Goal: Ask a question

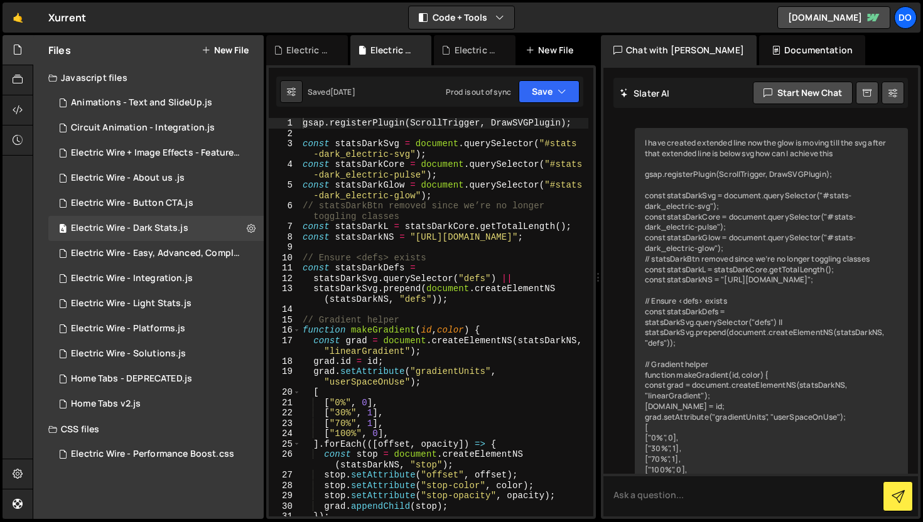
scroll to position [1977, 0]
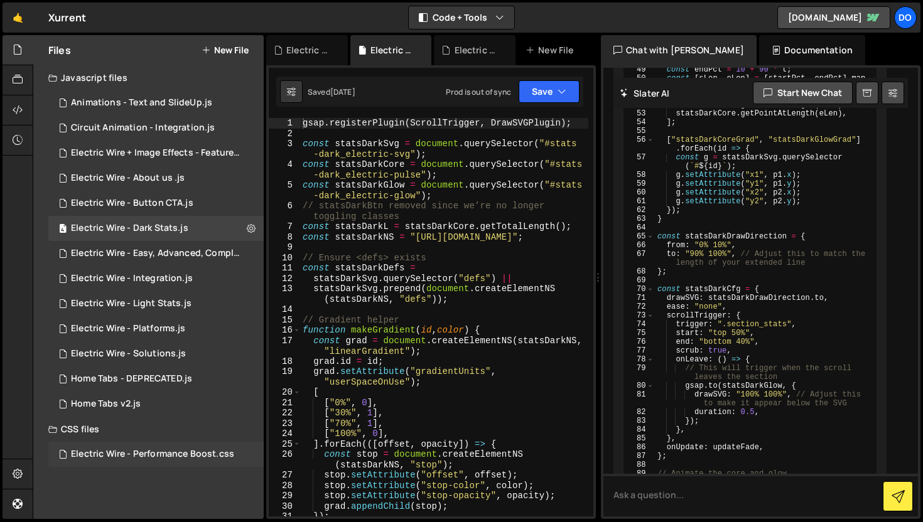
click at [162, 449] on div "Electric Wire - Performance Boost.css" at bounding box center [152, 454] width 163 height 11
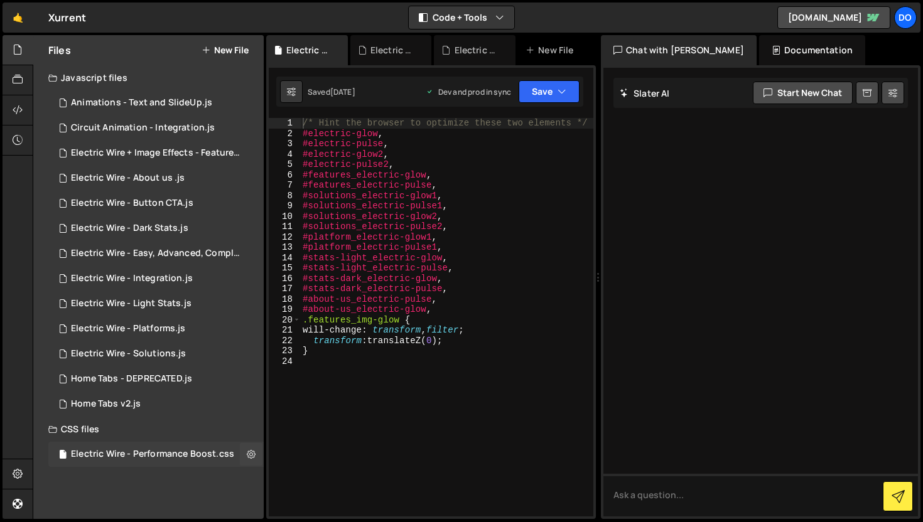
scroll to position [0, 0]
click at [117, 99] on div "Animations - Text and SlideUp.js" at bounding box center [141, 102] width 141 height 11
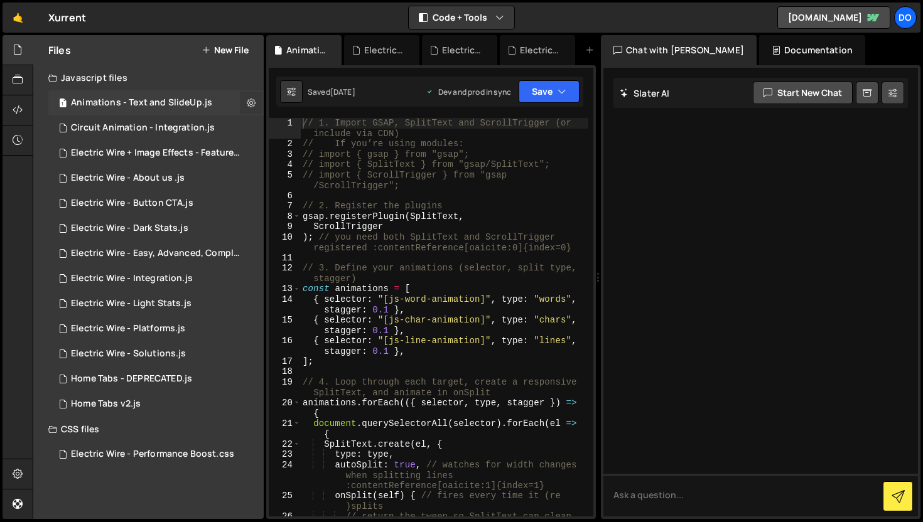
click at [253, 107] on icon at bounding box center [251, 103] width 9 height 12
type input "Animations - Text and SlideUp"
radio input "true"
checkbox input "true"
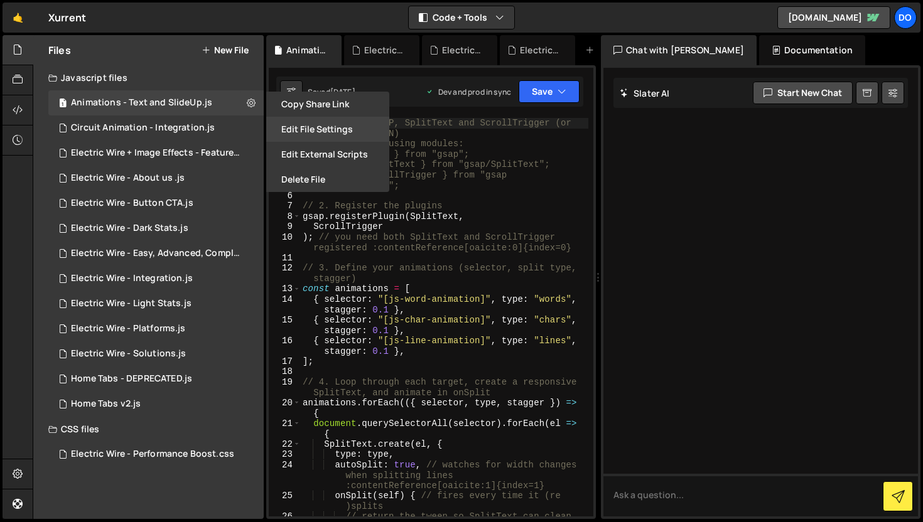
click at [323, 132] on button "Edit File Settings" at bounding box center [327, 129] width 123 height 25
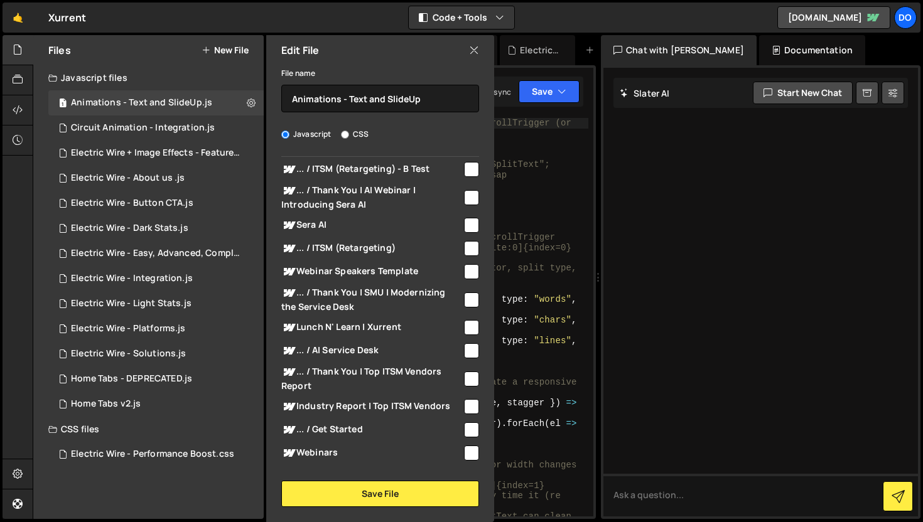
scroll to position [217, 0]
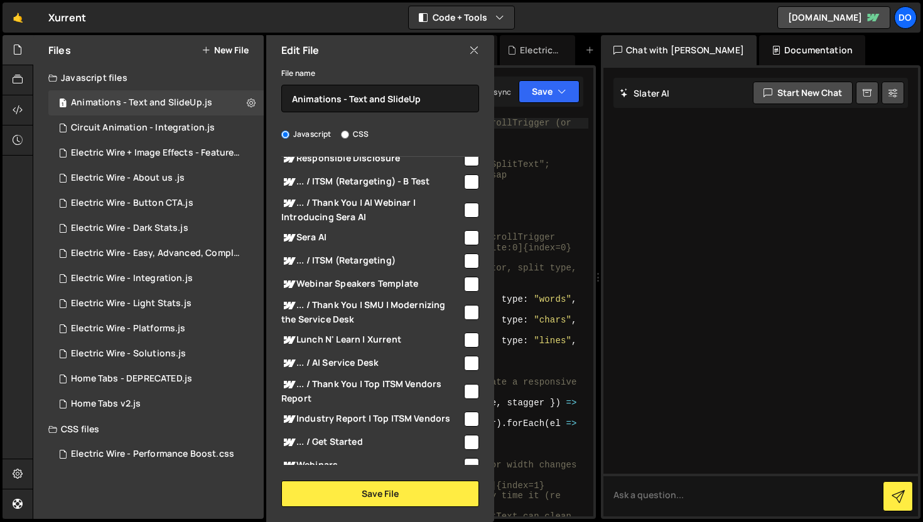
click at [464, 237] on input "checkbox" at bounding box center [471, 237] width 15 height 15
checkbox input "true"
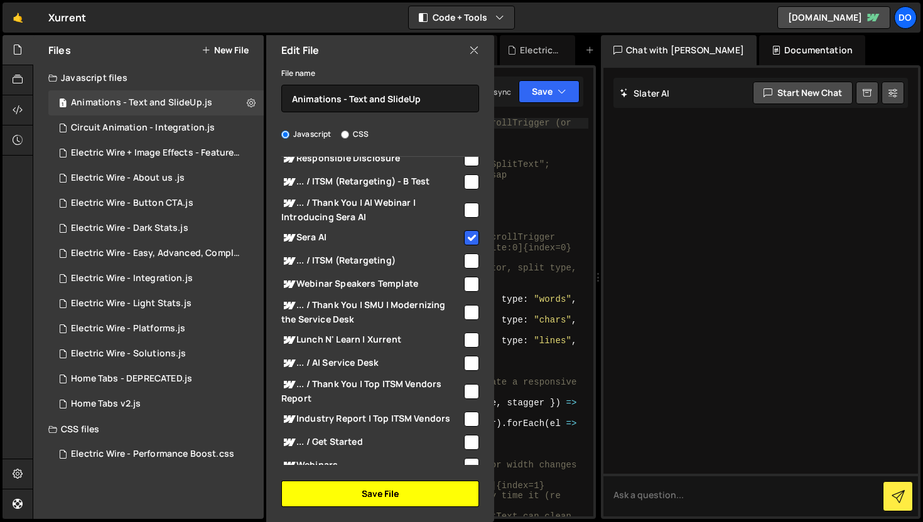
click at [407, 496] on button "Save File" at bounding box center [380, 494] width 198 height 26
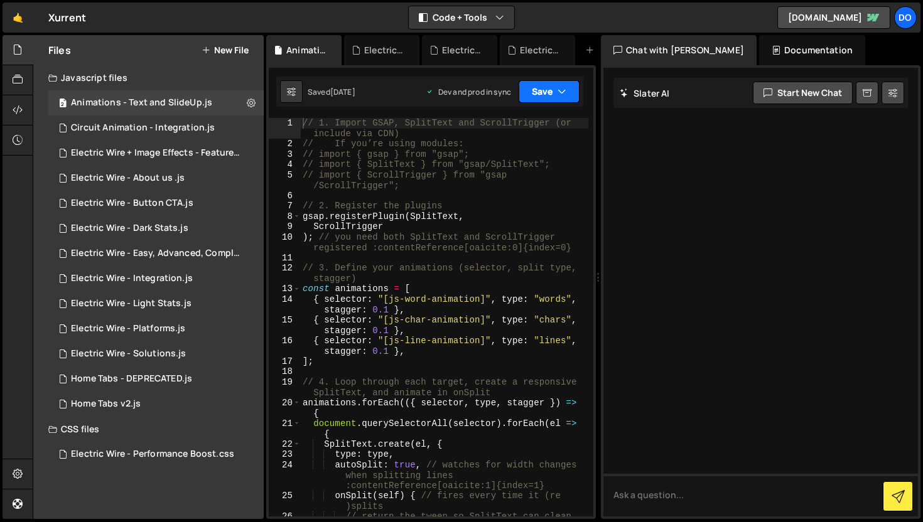
click at [548, 101] on button "Save" at bounding box center [548, 91] width 61 height 23
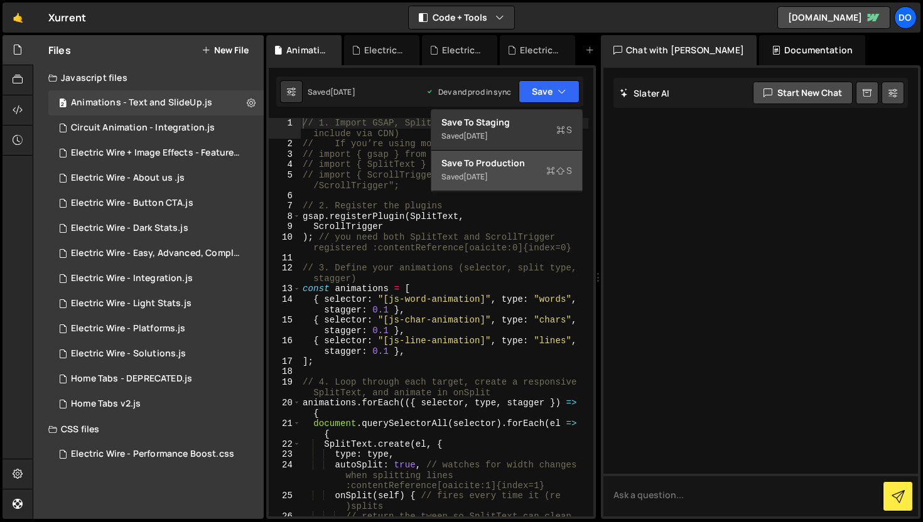
click at [530, 170] on div "Saved [DATE]" at bounding box center [506, 176] width 131 height 15
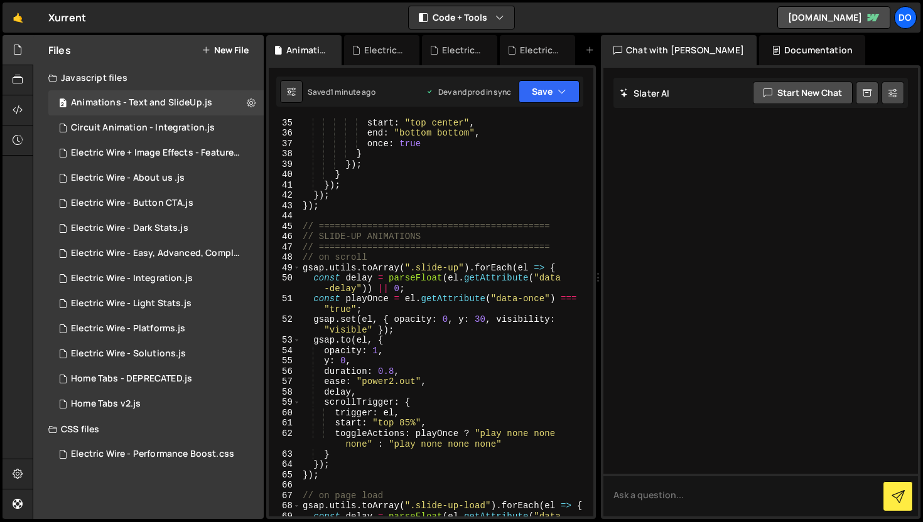
scroll to position [552, 0]
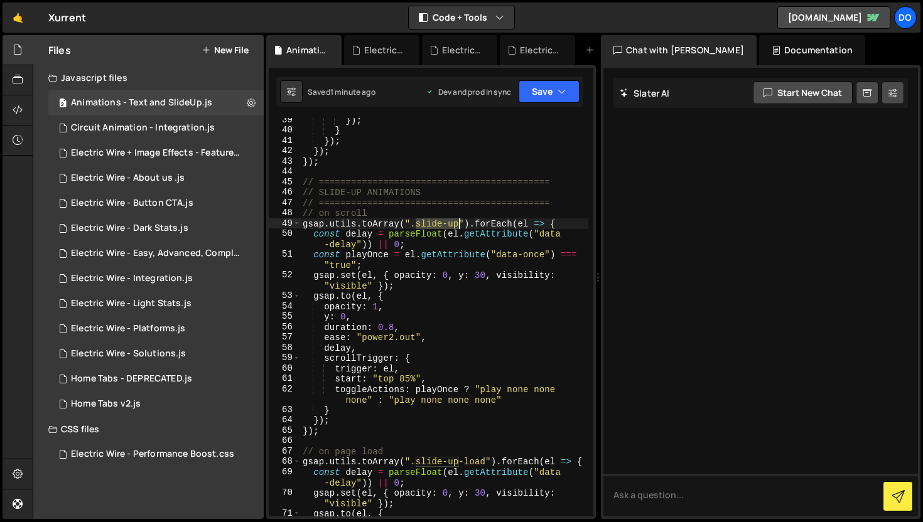
drag, startPoint x: 415, startPoint y: 224, endPoint x: 458, endPoint y: 223, distance: 43.3
click at [458, 223] on div "}) ; } }) ; }) ; }) ; // =========================================== // SLIDE-U…" at bounding box center [444, 324] width 288 height 419
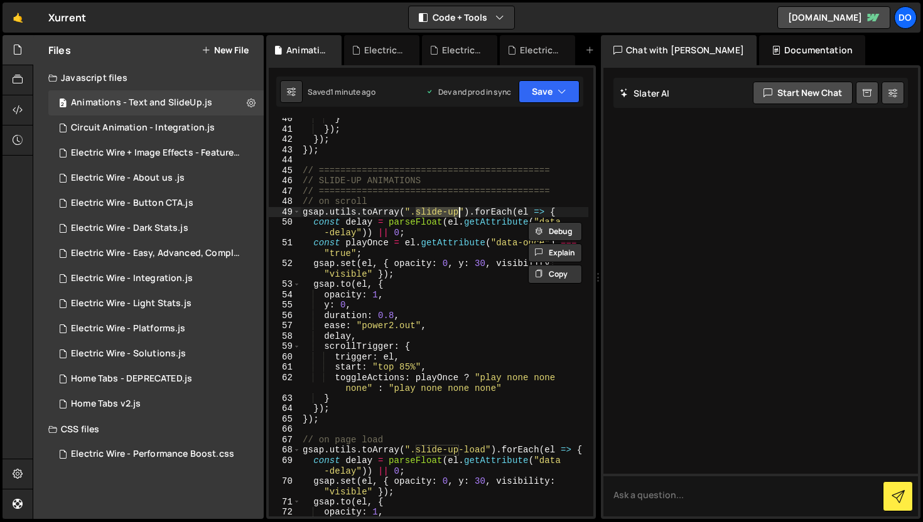
scroll to position [650, 0]
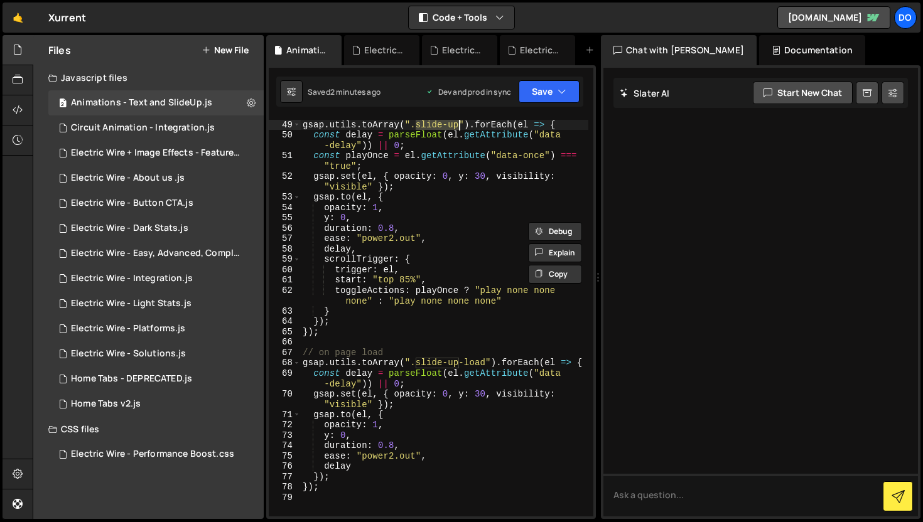
click at [447, 258] on div "// on scroll gsap . utils . toArray ( ".slide-up" ) . forEach ( el => { const d…" at bounding box center [444, 318] width 288 height 419
type textarea "scrollTrigger: {"
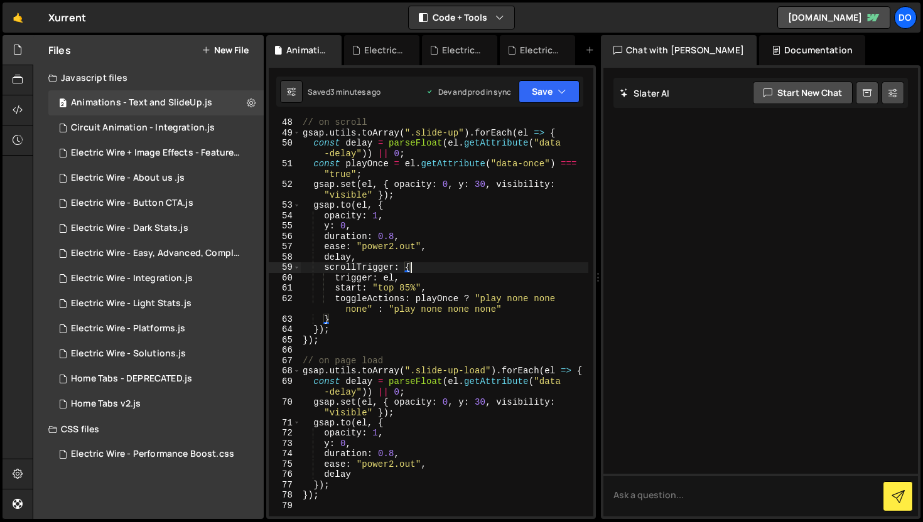
scroll to position [641, 0]
click at [248, 103] on icon at bounding box center [251, 103] width 9 height 12
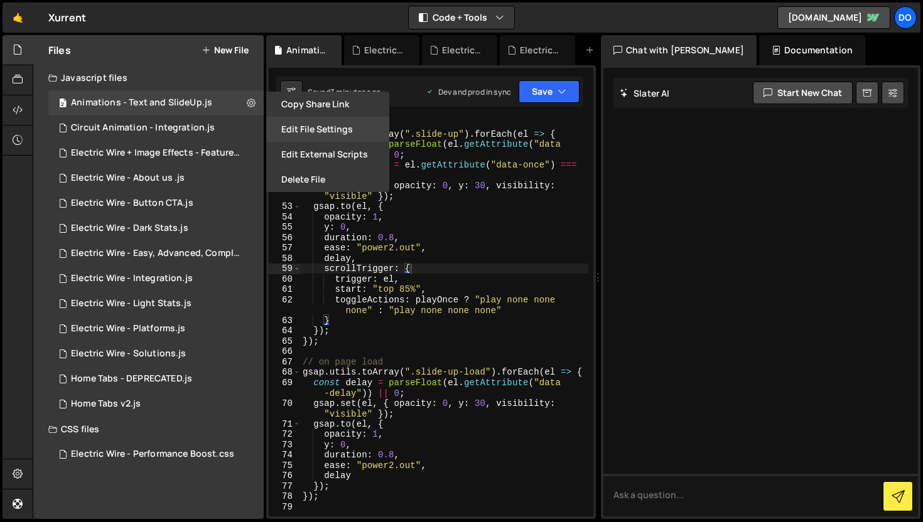
click at [314, 126] on button "Edit File Settings" at bounding box center [327, 129] width 123 height 25
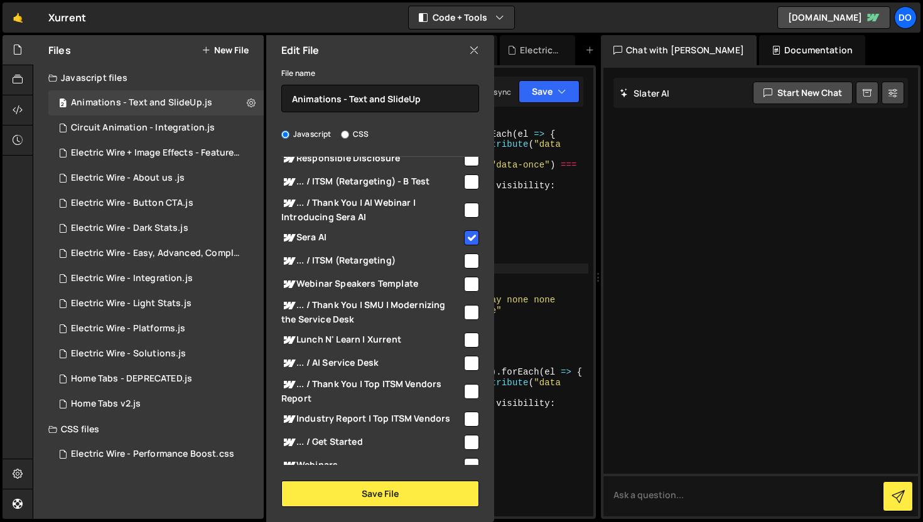
click at [466, 233] on input "checkbox" at bounding box center [471, 237] width 15 height 15
checkbox input "false"
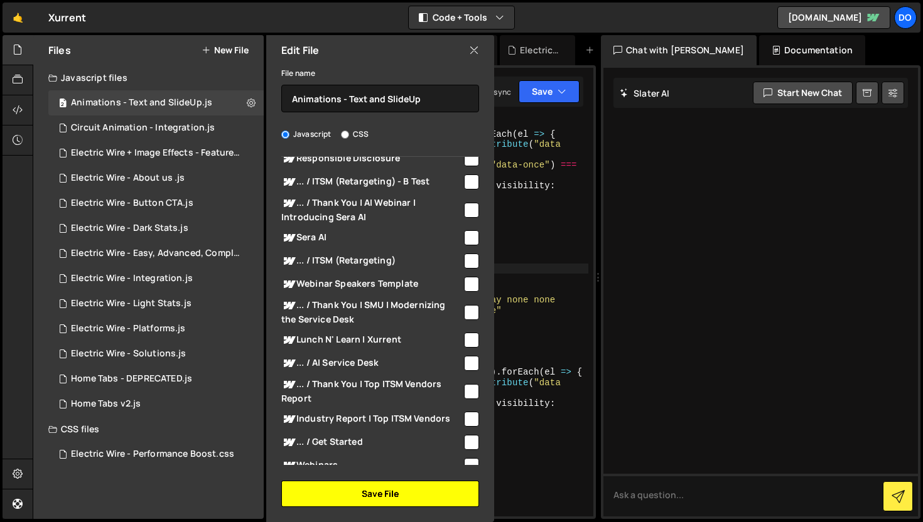
click at [365, 500] on button "Save File" at bounding box center [380, 494] width 198 height 26
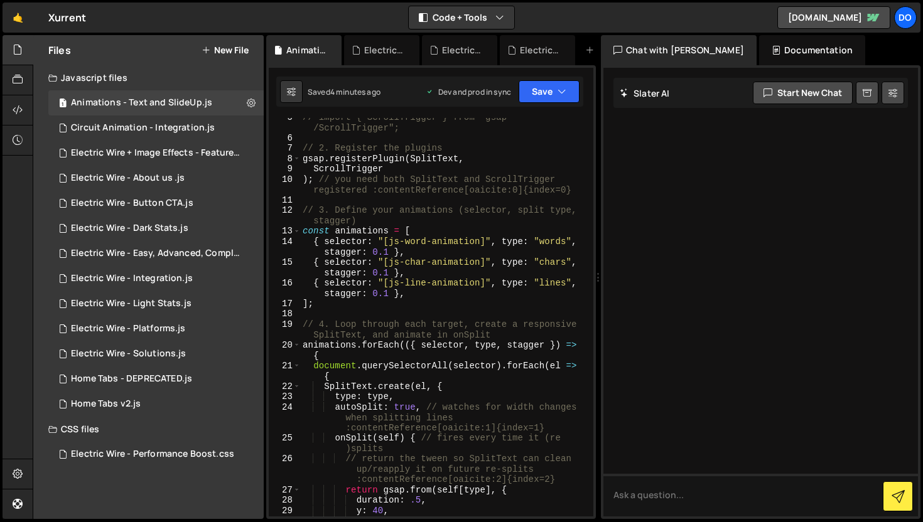
scroll to position [0, 0]
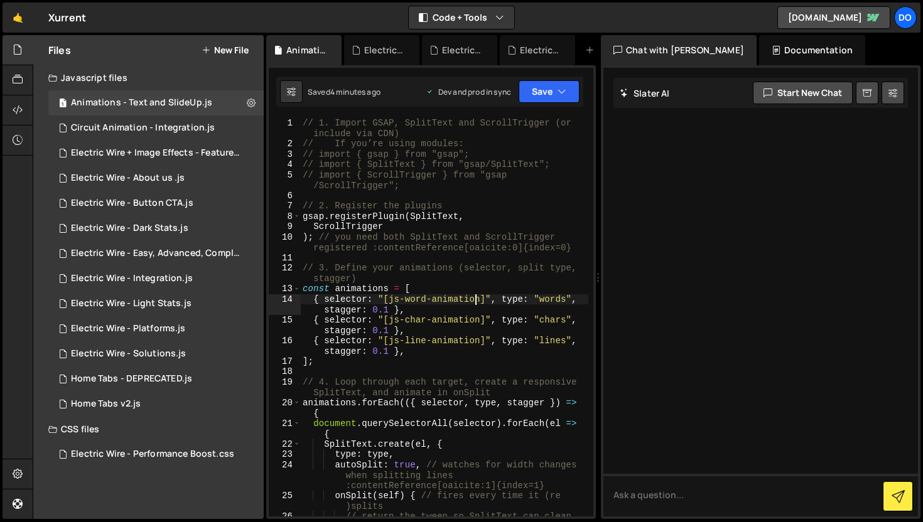
click at [476, 294] on div "// 1. Import GSAP, SplitText and ScrollTrigger (or include via CDN) // If you’r…" at bounding box center [444, 343] width 288 height 451
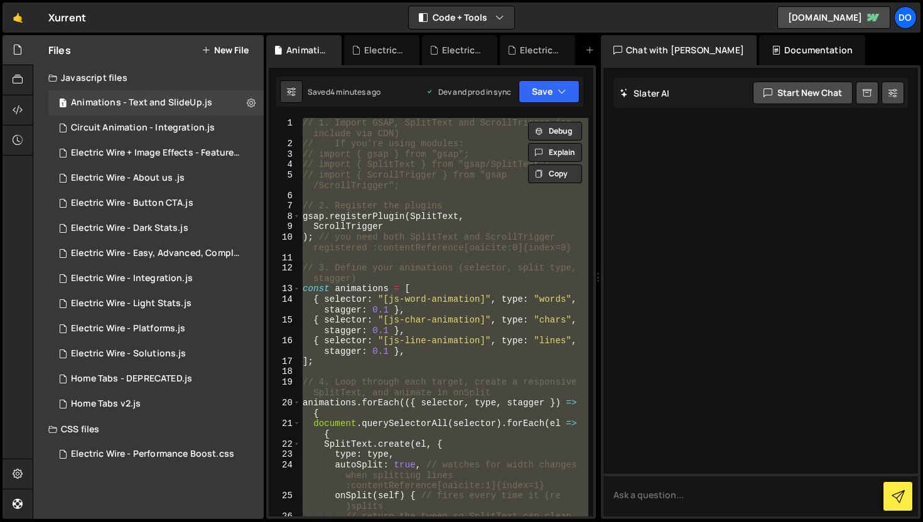
click at [476, 294] on div "// 1. Import GSAP, SplitText and ScrollTrigger (or include via CDN) // If you’r…" at bounding box center [444, 317] width 288 height 399
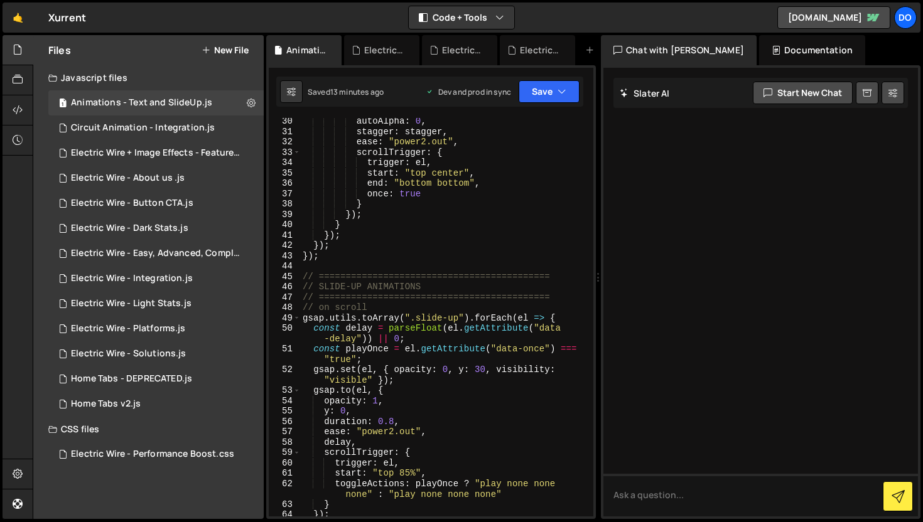
scroll to position [469, 0]
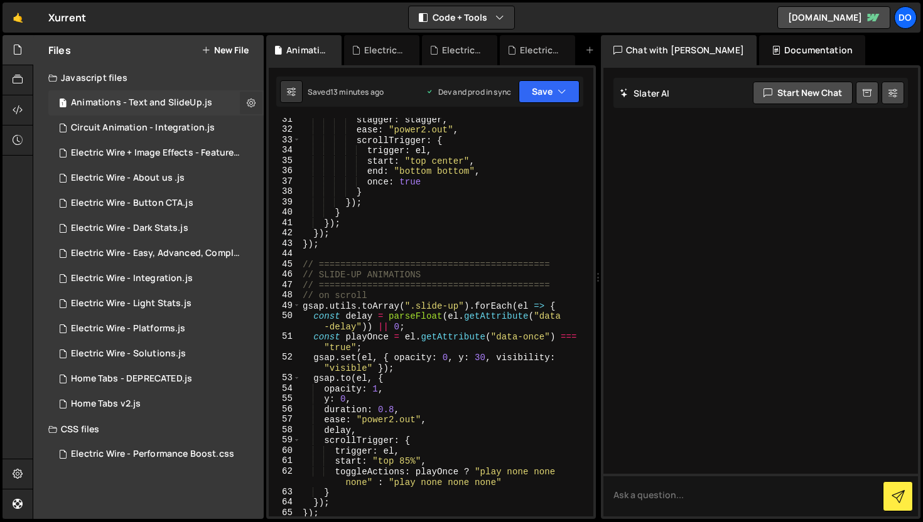
click at [249, 95] on button at bounding box center [251, 103] width 23 height 23
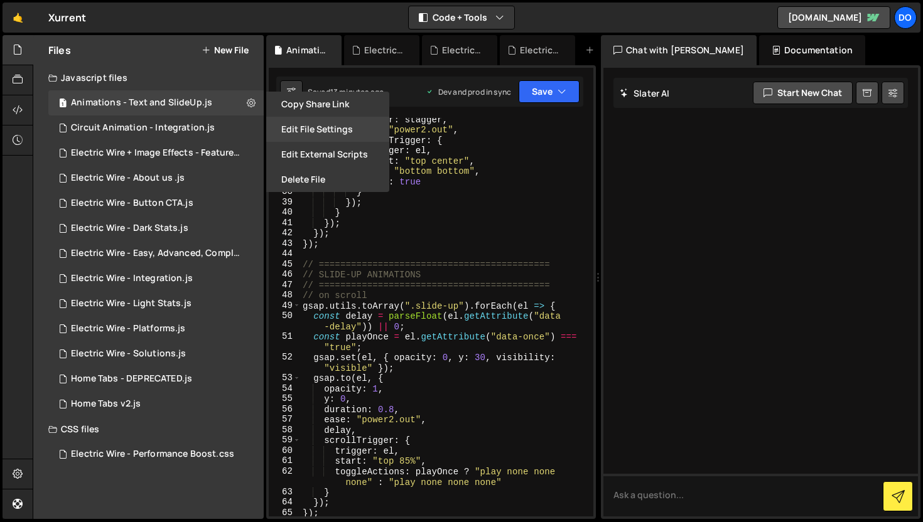
click at [302, 121] on button "Edit File Settings" at bounding box center [327, 129] width 123 height 25
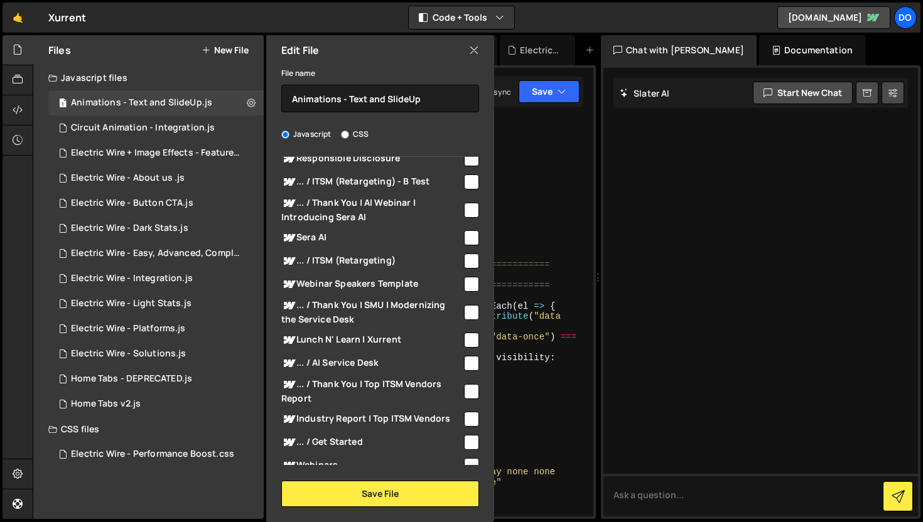
scroll to position [0, 0]
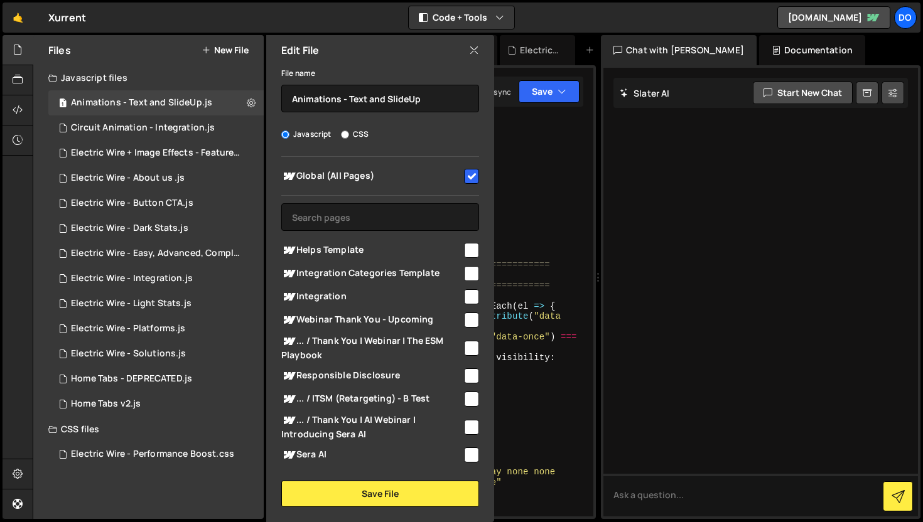
click at [476, 52] on icon at bounding box center [474, 50] width 10 height 14
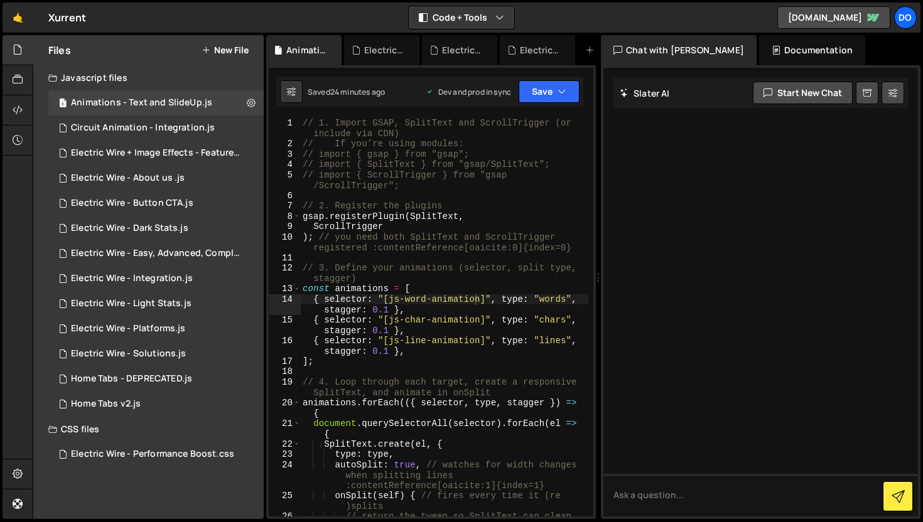
click at [478, 302] on div "// 1. Import GSAP, SplitText and ScrollTrigger (or include via CDN) // If you’r…" at bounding box center [444, 343] width 288 height 451
click at [385, 300] on div "// 1. Import GSAP, SplitText and ScrollTrigger (or include via CDN) // If you’r…" at bounding box center [444, 343] width 288 height 451
click at [404, 290] on div "// 1. Import GSAP, SplitText and ScrollTrigger (or include via CDN) // If you’r…" at bounding box center [444, 343] width 288 height 451
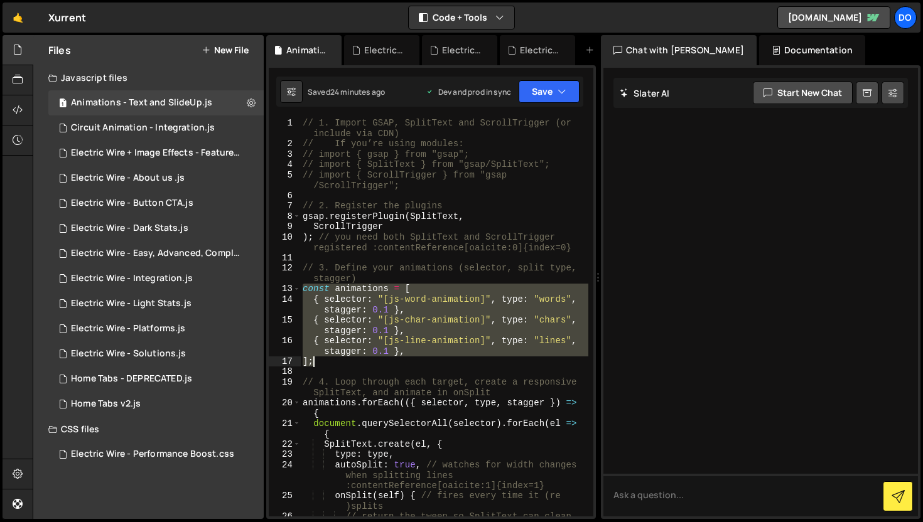
drag, startPoint x: 303, startPoint y: 288, endPoint x: 323, endPoint y: 357, distance: 71.7
click at [323, 357] on div "// 1. Import GSAP, SplitText and ScrollTrigger (or include via CDN) // If you’r…" at bounding box center [444, 343] width 288 height 451
type textarea "{ selector: "[js-line-animation]", type: "lines", stagger: 0.1 }, ];"
click at [564, 315] on button "Explain" at bounding box center [555, 318] width 54 height 19
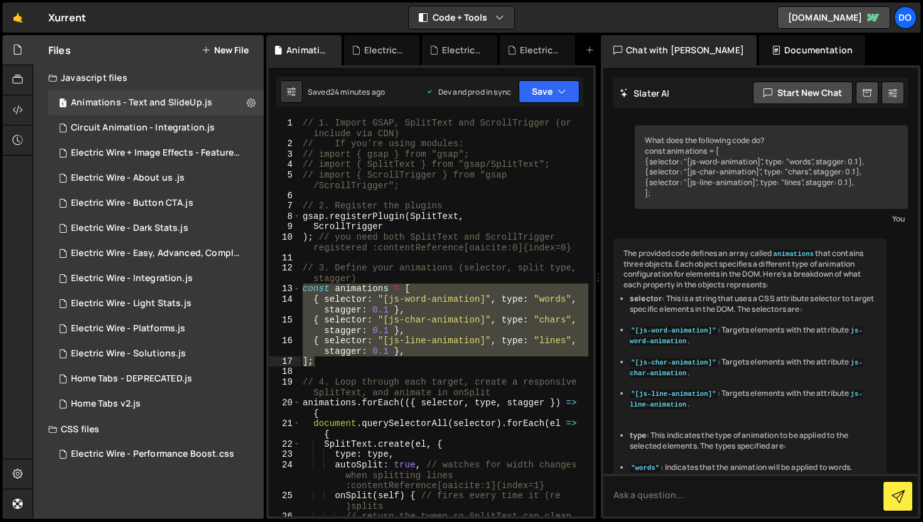
scroll to position [198, 0]
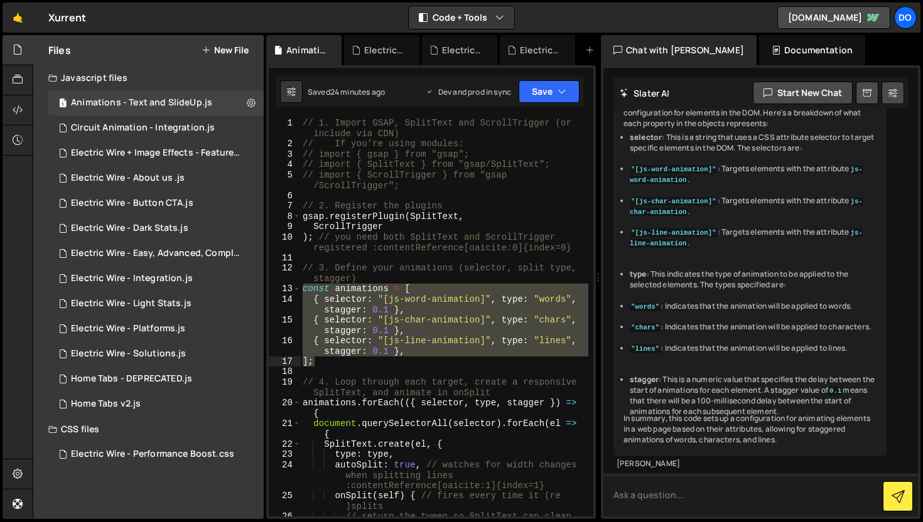
click at [669, 494] on textarea at bounding box center [760, 495] width 314 height 43
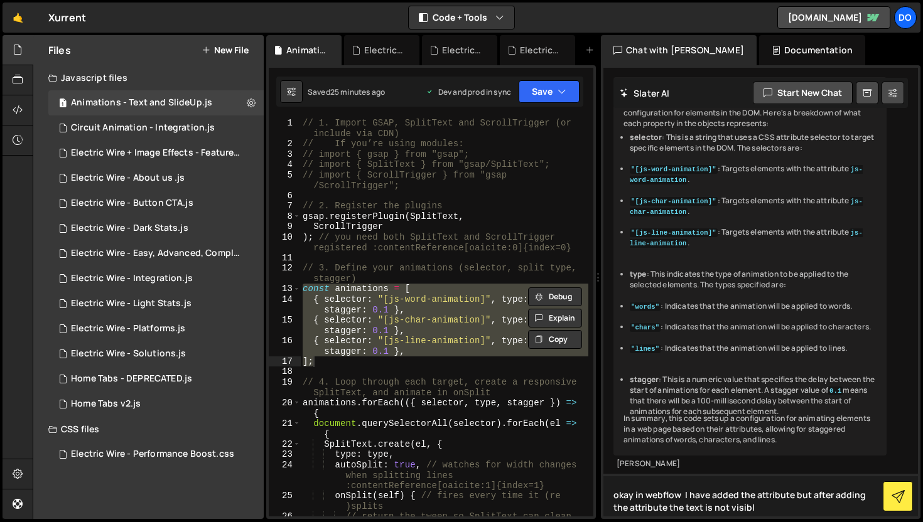
type textarea "okay in webflow I have added the attribute but after adding the attribute the t…"
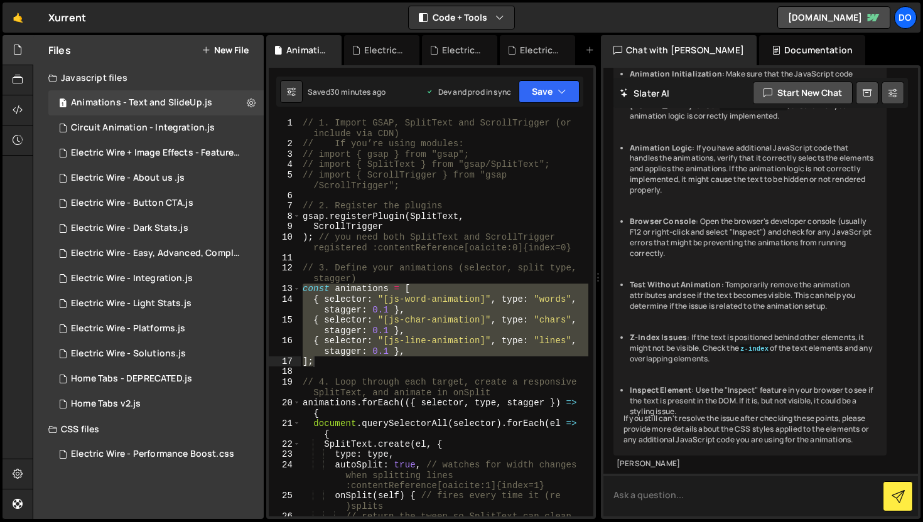
scroll to position [843, 0]
type textarea "// 4. Loop through each target, create a responsive SplitText, and animate in o…"
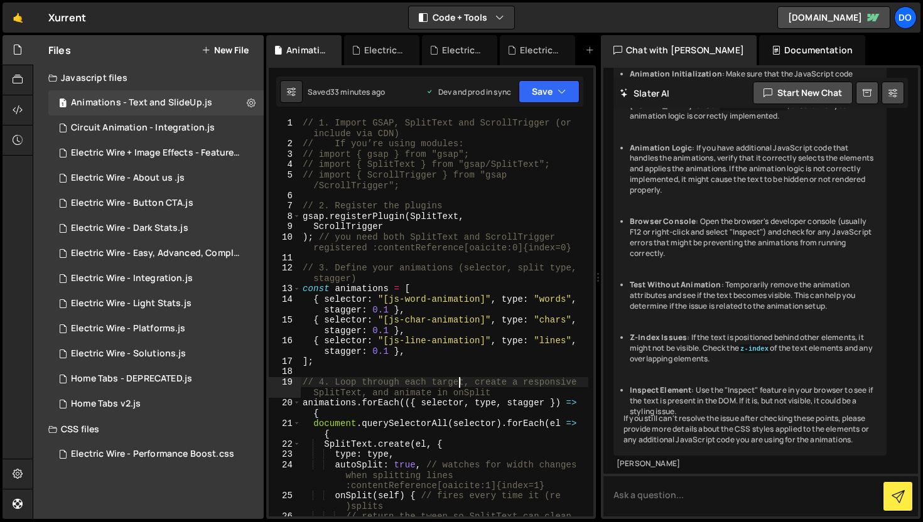
click at [461, 385] on div "// 1. Import GSAP, SplitText and ScrollTrigger (or include via CDN) // If you’r…" at bounding box center [444, 343] width 288 height 451
click at [660, 498] on textarea at bounding box center [760, 495] width 314 height 43
type textarea "no error is getting but slideup animation is not working"
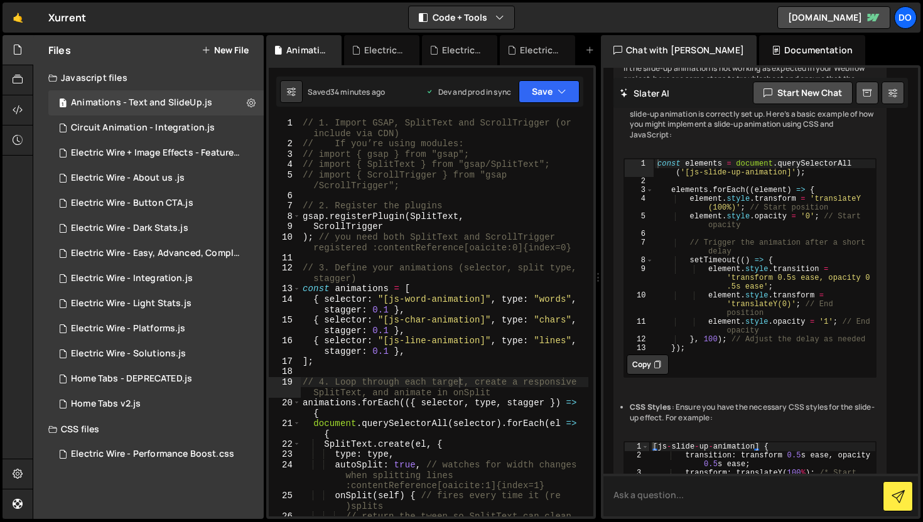
scroll to position [1264, 0]
type textarea "element.style.transform = 'translateY(0)'; // End position"
click at [732, 375] on div "const elements = document . querySelectorAll ( '[js-slide-up-animation]' ) ; el…" at bounding box center [765, 271] width 222 height 220
